Goal: Information Seeking & Learning: Learn about a topic

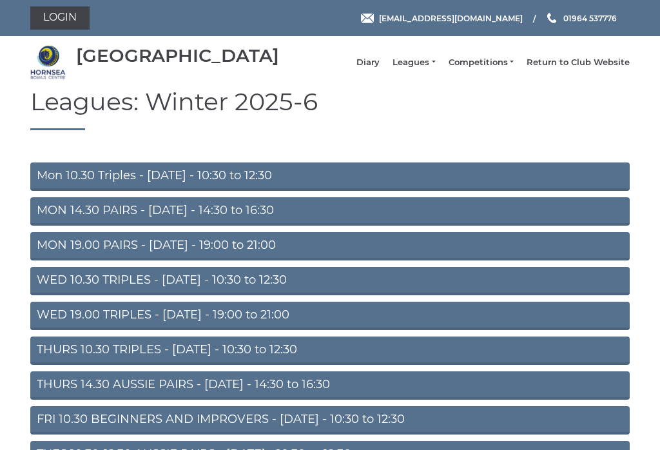
click at [49, 290] on link "WED 10.30 TRIPLES - [DATE] - 10:30 to 12:30" at bounding box center [330, 281] width 600 height 28
click at [47, 326] on link "WED 19.00 TRIPLES - Wednesday - 19:00 to 21:00" at bounding box center [330, 316] width 600 height 28
click at [46, 362] on link "THURS 10.30 TRIPLES - Thursday - 10:30 to 12:30" at bounding box center [330, 351] width 600 height 28
